Goal: Information Seeking & Learning: Compare options

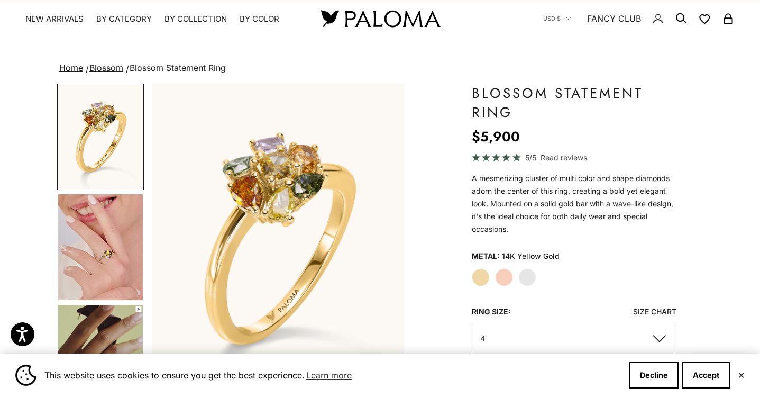
scroll to position [21, 0]
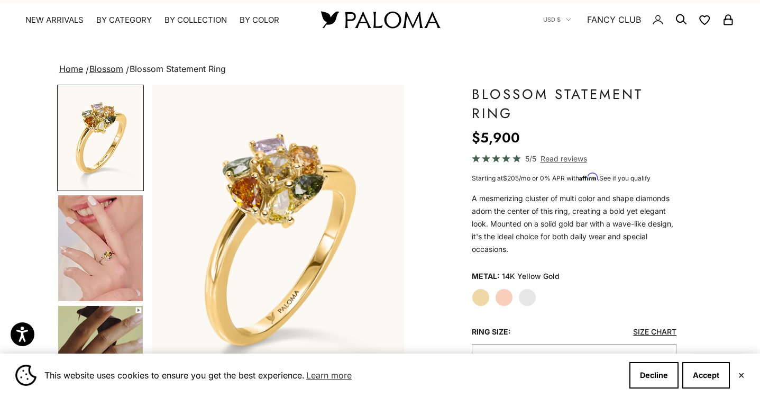
click at [528, 298] on label "White Gold" at bounding box center [528, 297] width 18 height 18
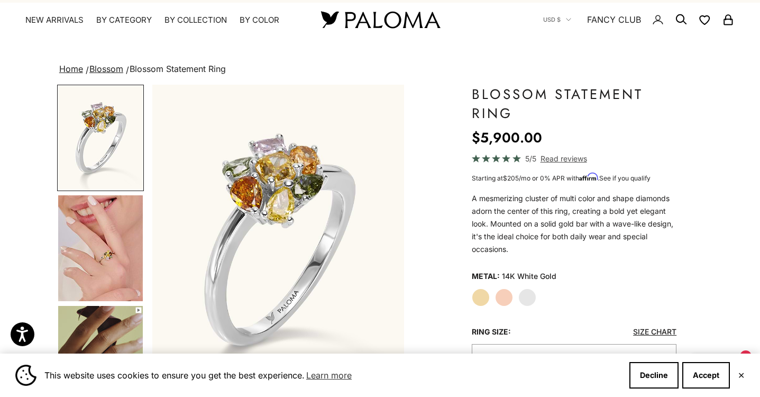
click at [507, 297] on label "Rose Gold" at bounding box center [504, 297] width 18 height 18
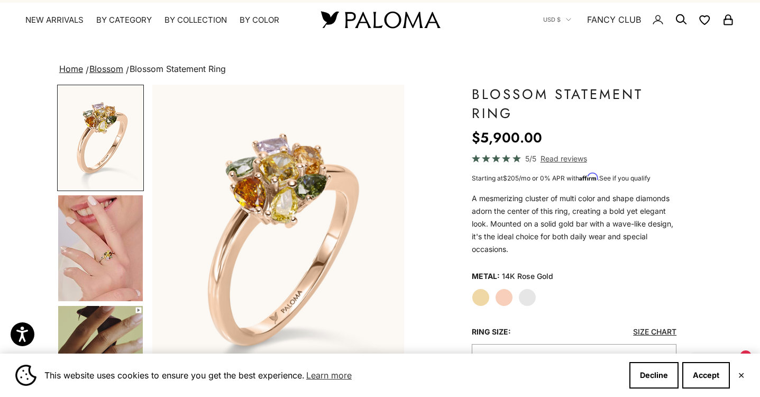
click at [486, 296] on label "Yellow Gold" at bounding box center [481, 297] width 18 height 18
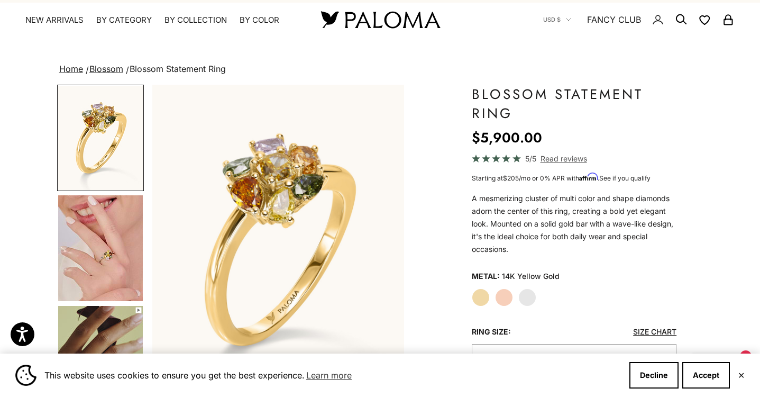
click at [116, 275] on img "Go to item 4" at bounding box center [100, 248] width 85 height 106
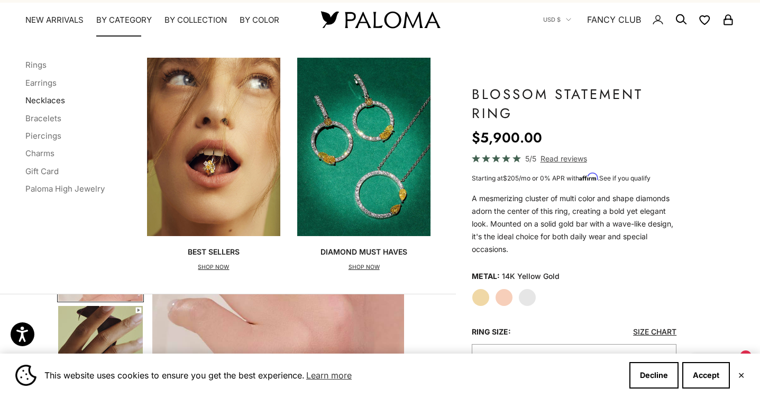
click at [53, 104] on link "Necklaces" at bounding box center [45, 100] width 40 height 10
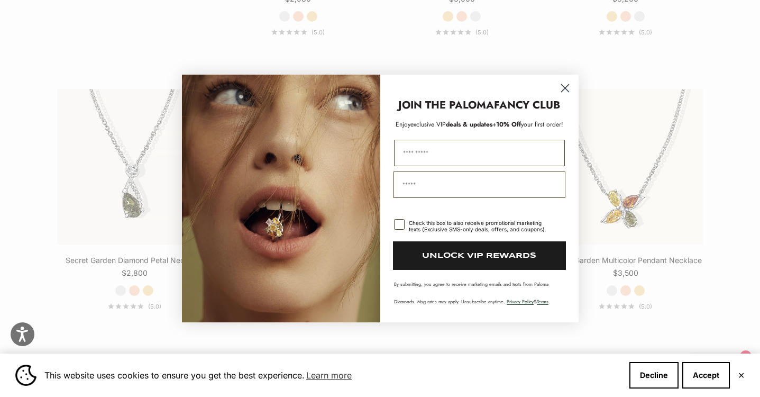
scroll to position [1058, 0]
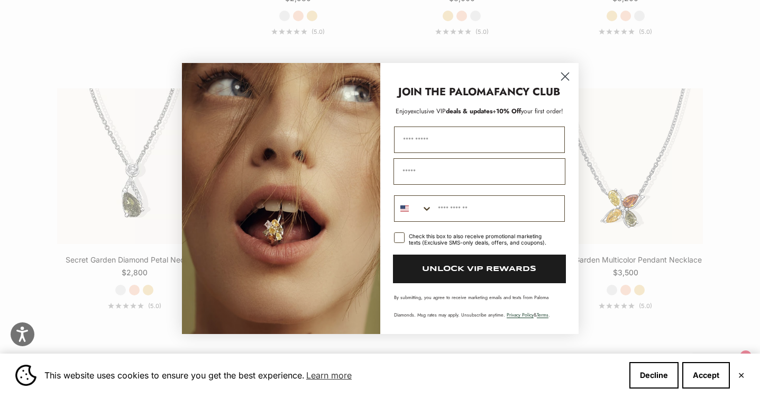
click at [564, 76] on circle "Close dialog" at bounding box center [564, 76] width 17 height 17
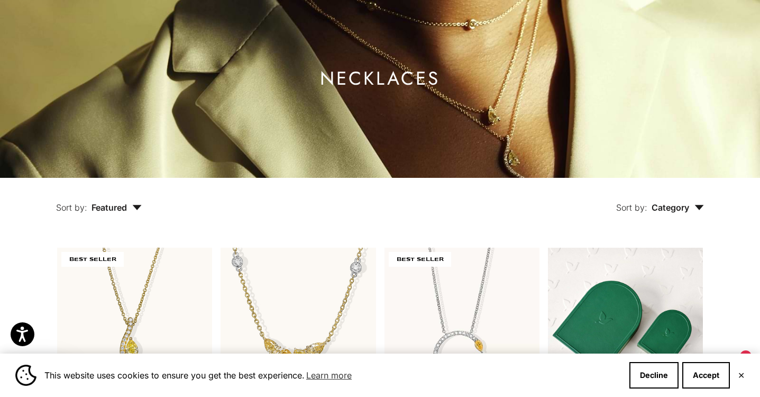
scroll to position [0, 0]
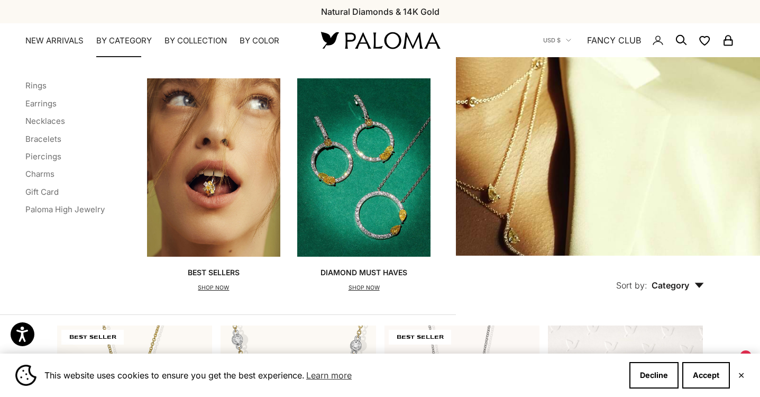
click at [120, 36] on summary "By Category" at bounding box center [124, 40] width 56 height 11
click at [47, 137] on link "Bracelets" at bounding box center [43, 139] width 36 height 10
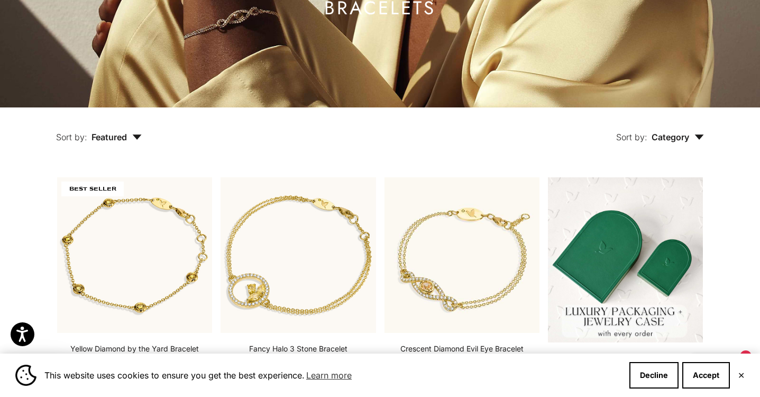
scroll to position [124, 0]
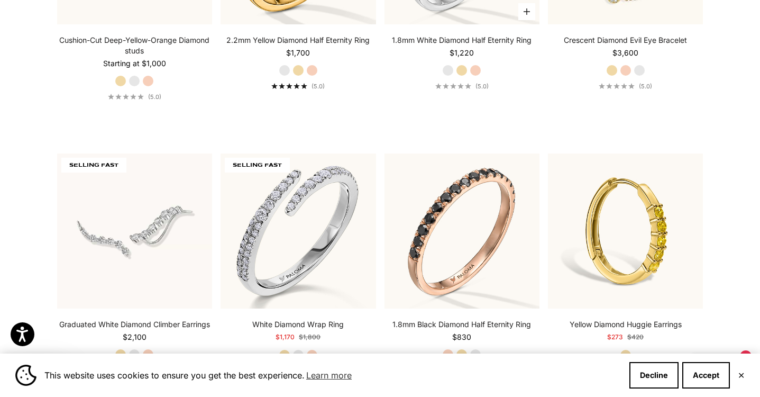
scroll to position [2389, 0]
